Goal: Task Accomplishment & Management: Complete application form

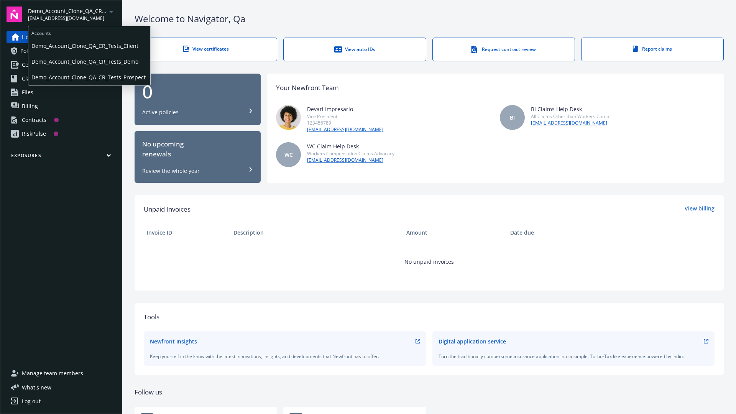
click at [89, 46] on span "Demo_Account_Clone_QA_CR_Tests_Client" at bounding box center [89, 46] width 116 height 16
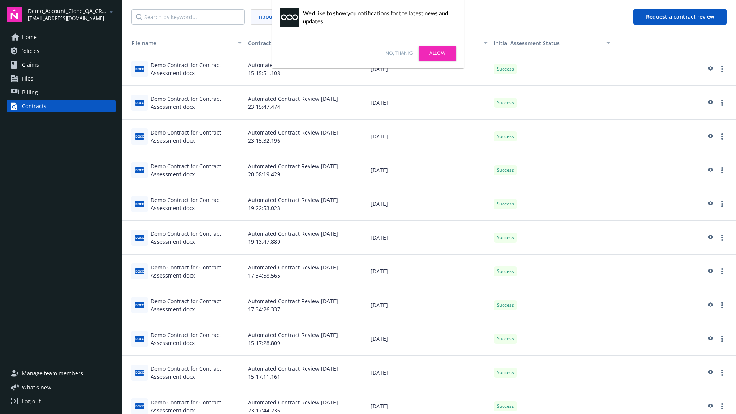
click at [399, 53] on link "No, thanks" at bounding box center [399, 53] width 27 height 7
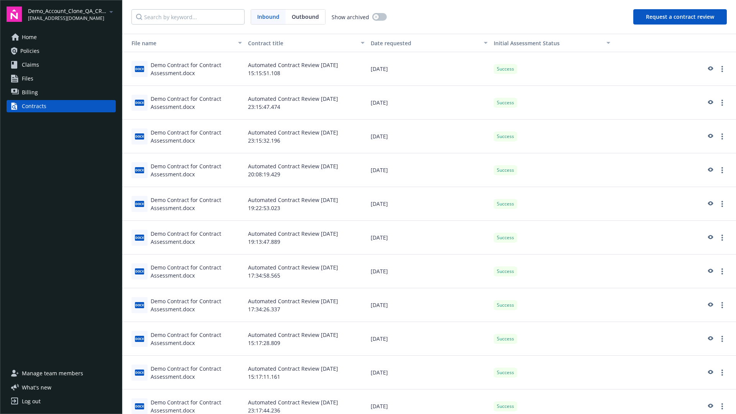
click at [680, 17] on button "Request a contract review" at bounding box center [680, 16] width 94 height 15
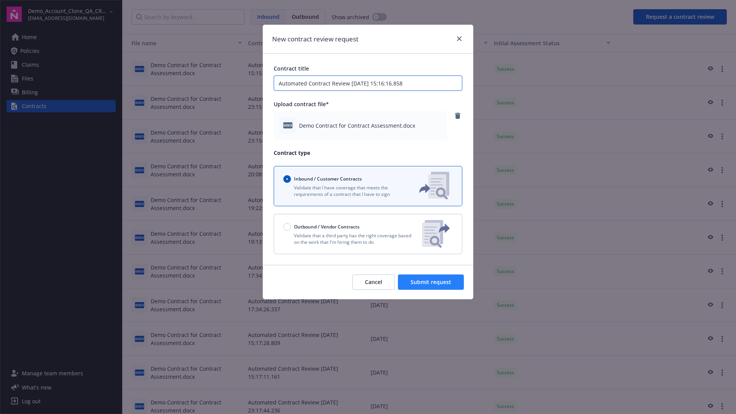
type input "Automated Contract Review [DATE] 15:16:16.858"
click at [431, 282] on span "Submit request" at bounding box center [430, 281] width 41 height 7
